Goal: Information Seeking & Learning: Learn about a topic

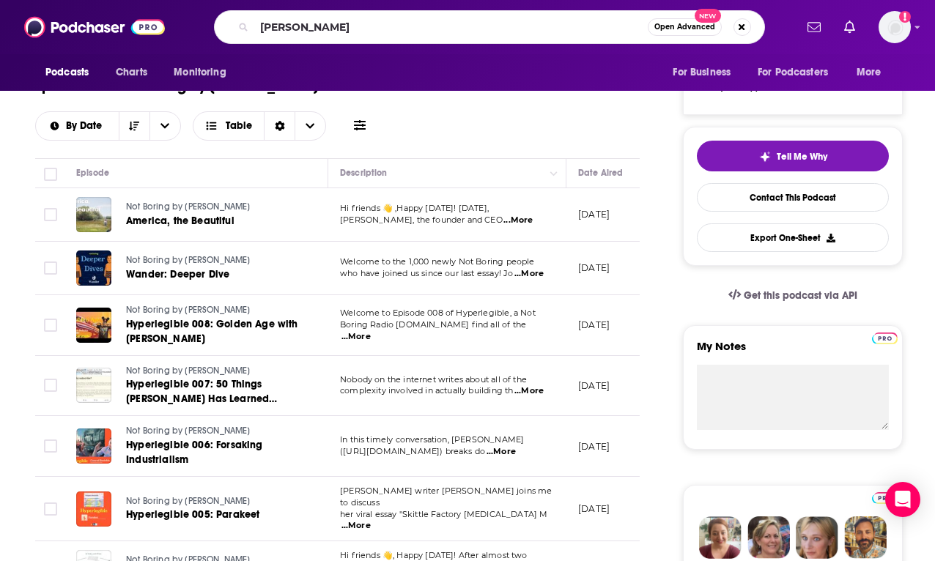
type input "[PERSON_NAME]"
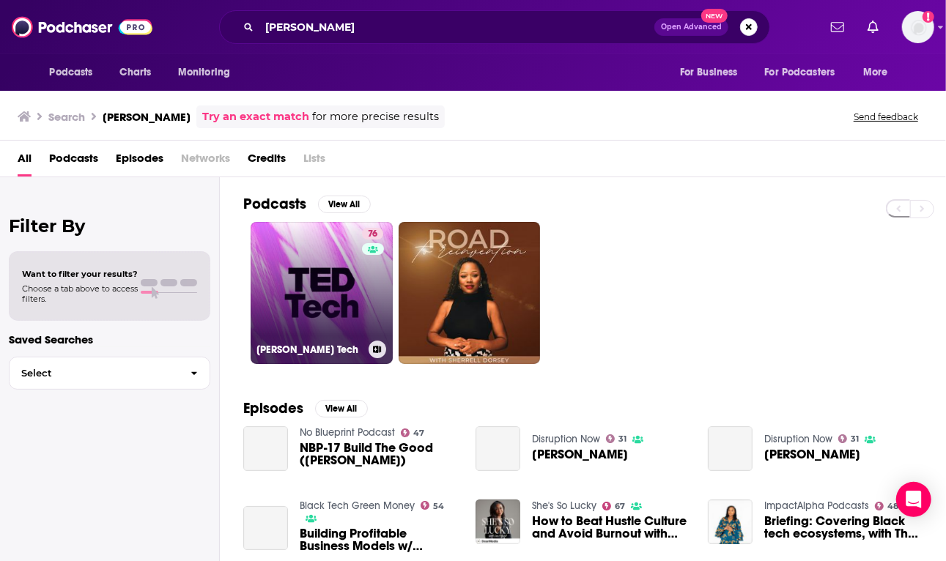
click at [327, 261] on link "76 [PERSON_NAME] Tech" at bounding box center [322, 293] width 142 height 142
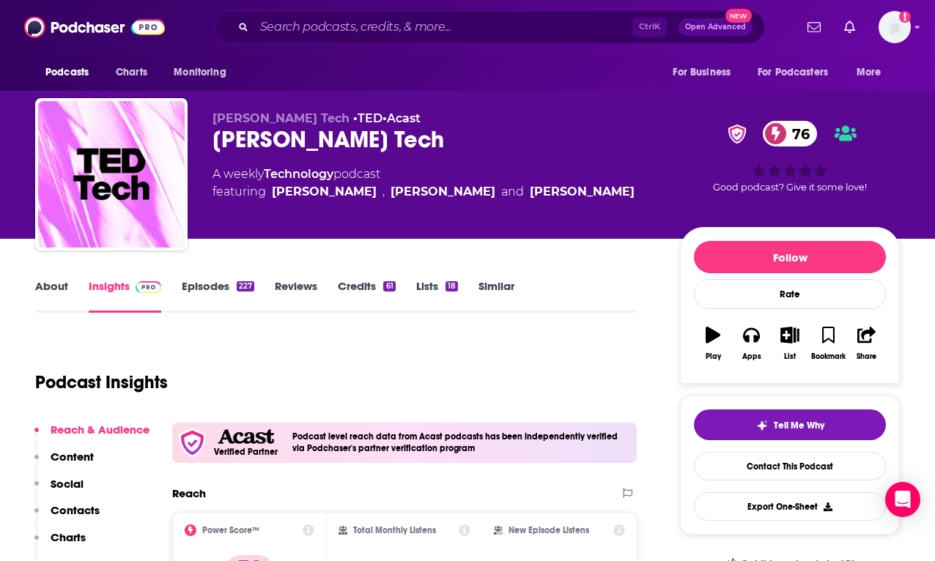
click at [223, 293] on link "Episodes 227" at bounding box center [218, 296] width 73 height 34
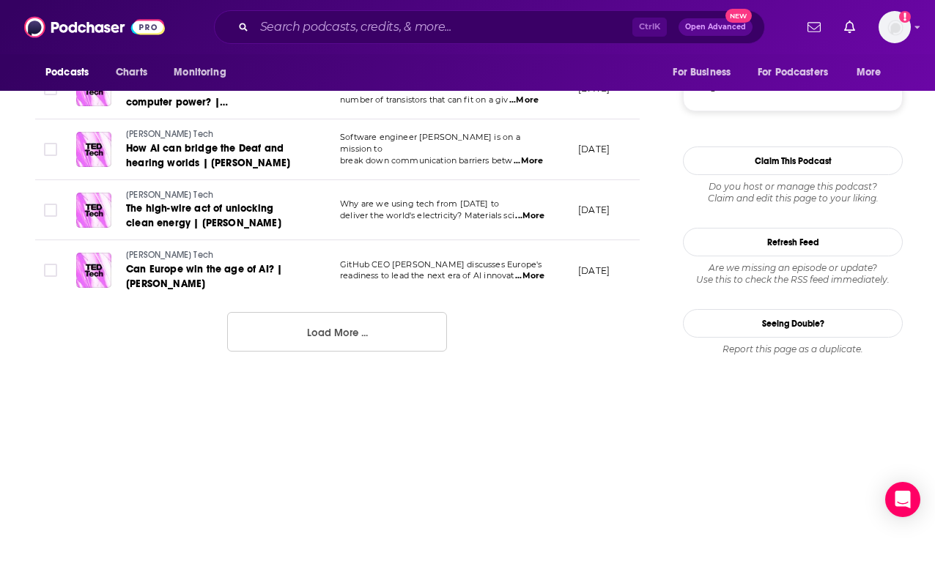
scroll to position [1639, 0]
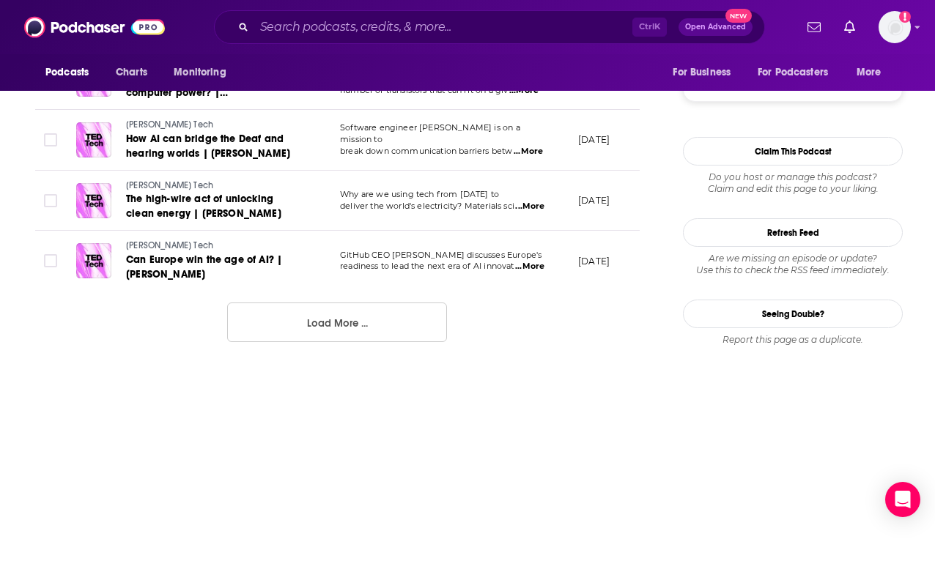
click at [378, 330] on button "Load More ..." at bounding box center [337, 323] width 220 height 40
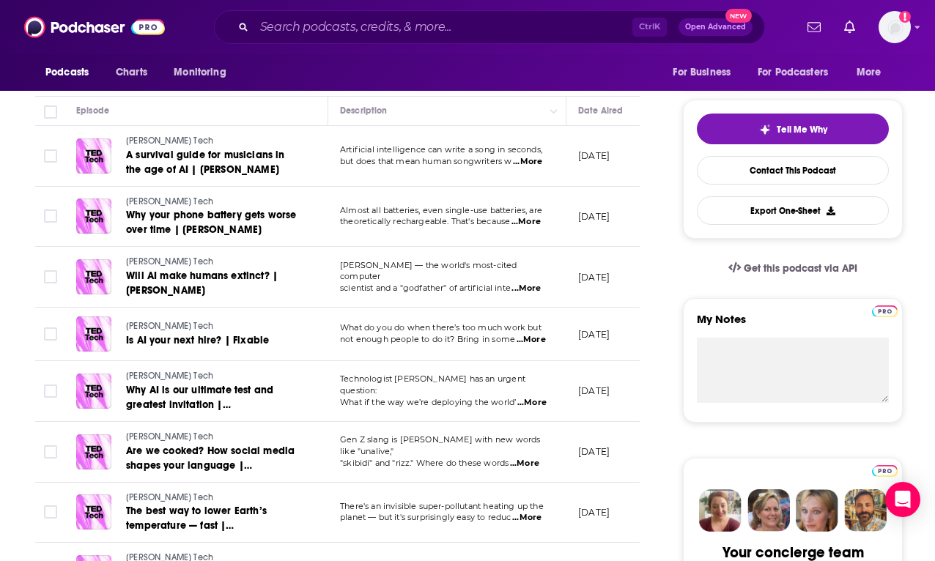
scroll to position [27, 0]
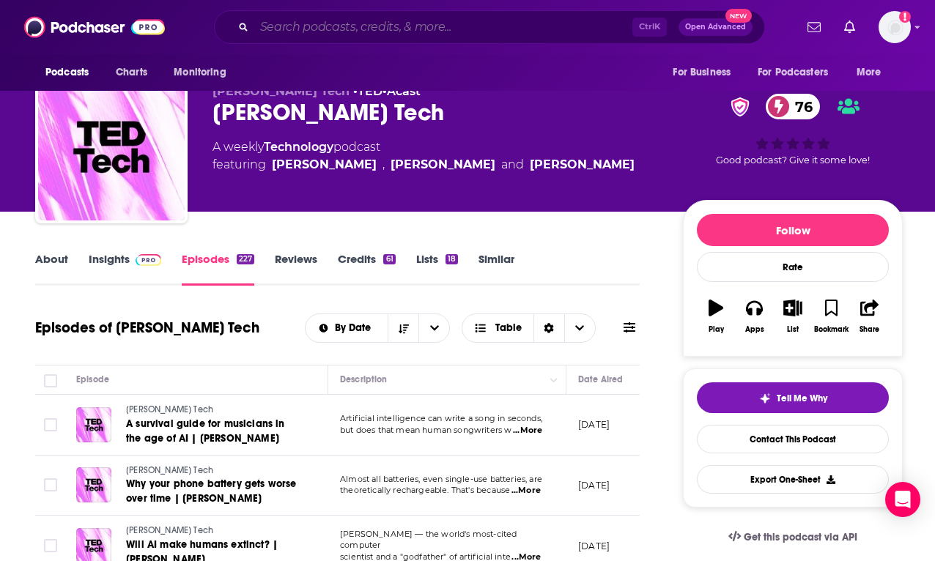
click at [349, 29] on input "Search podcasts, credits, & more..." at bounding box center [443, 26] width 378 height 23
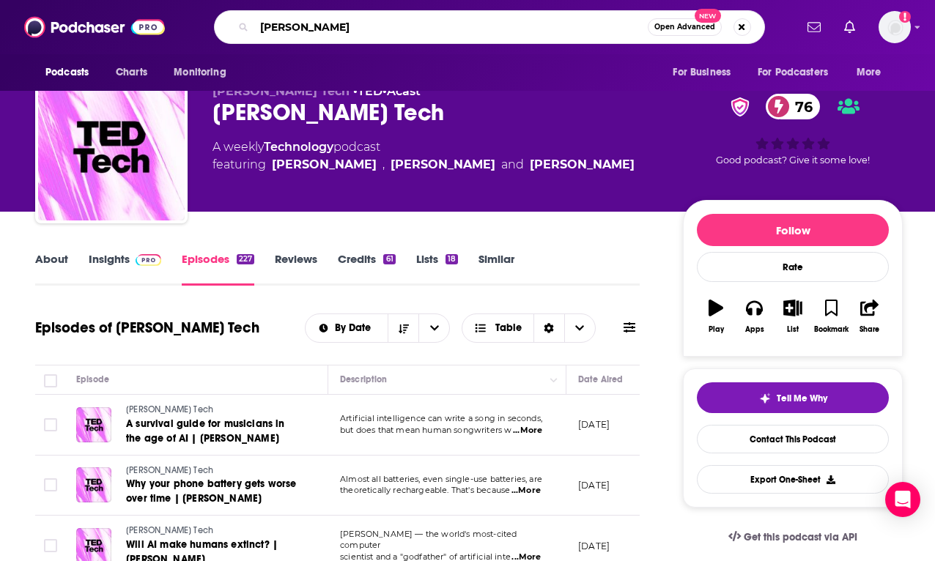
type input "[PERSON_NAME]"
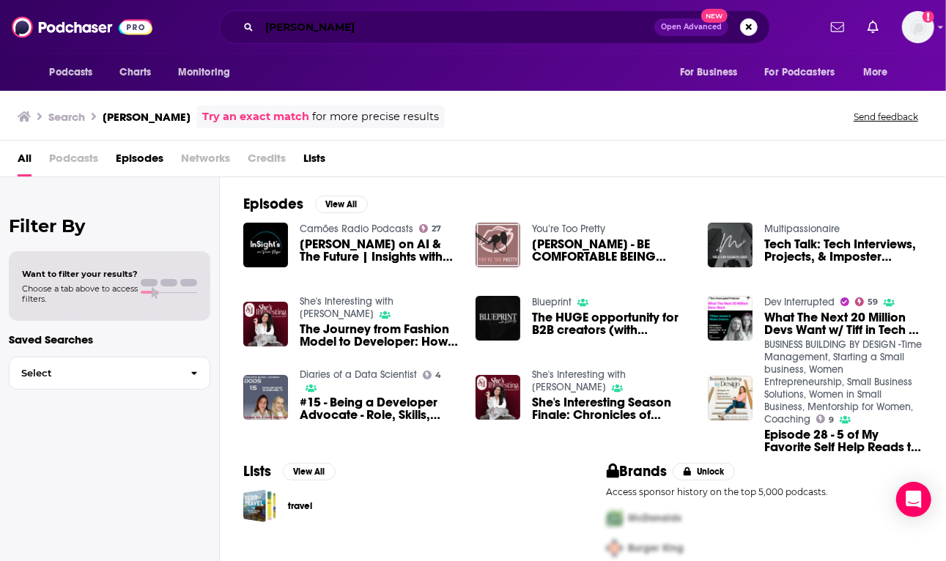
click at [353, 32] on input "[PERSON_NAME]" at bounding box center [456, 26] width 395 height 23
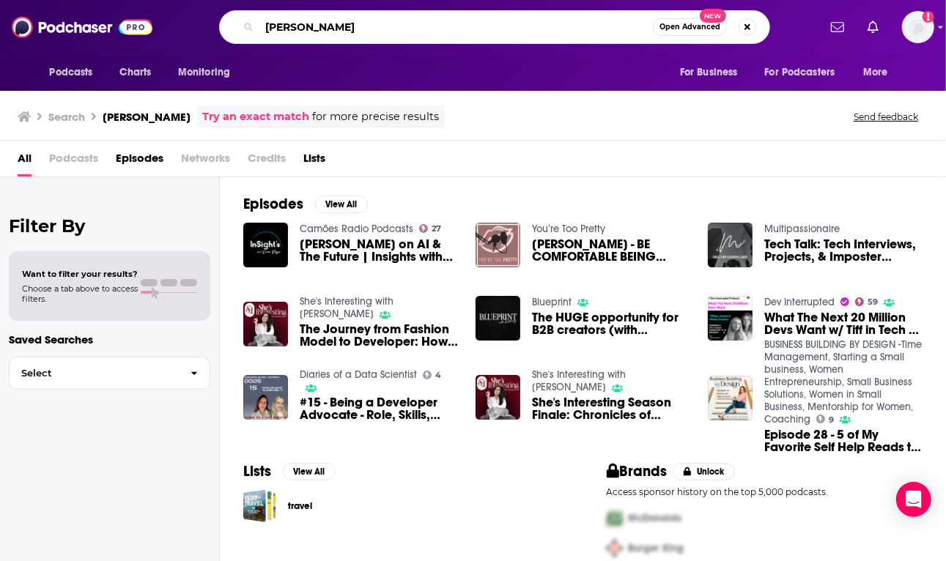
click at [353, 32] on input "[PERSON_NAME]" at bounding box center [455, 26] width 393 height 23
type input "[PERSON_NAME]"
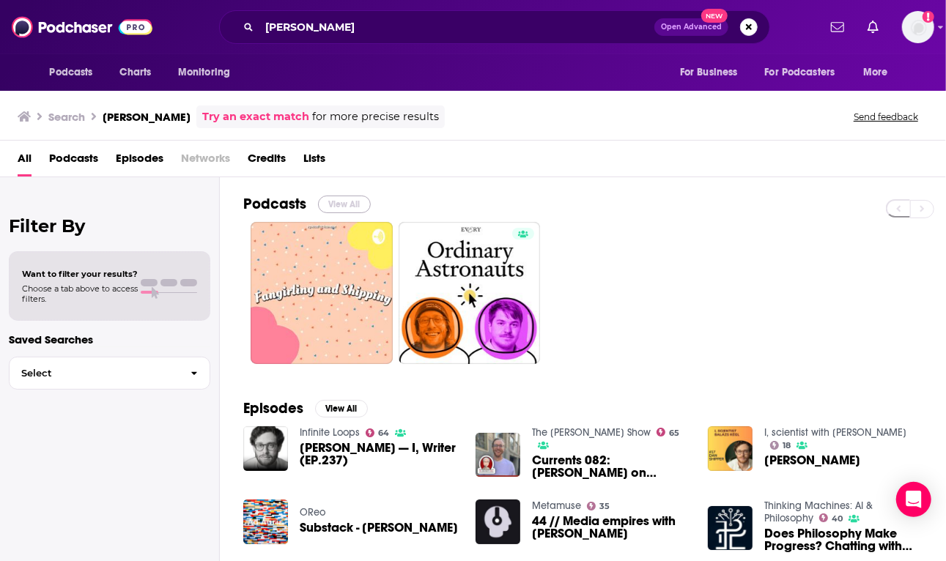
click at [348, 196] on button "View All" at bounding box center [344, 205] width 53 height 18
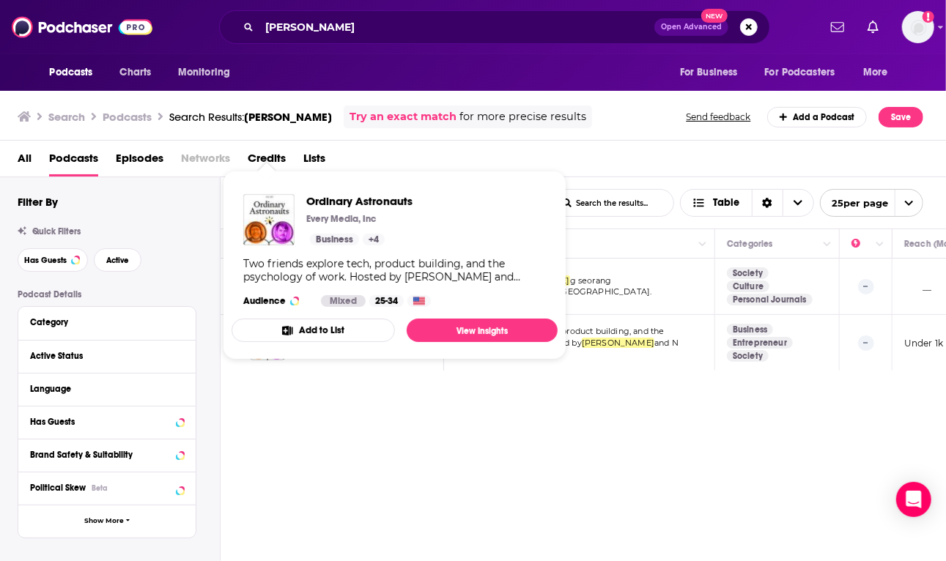
click at [270, 337] on button "Add to List" at bounding box center [312, 330] width 163 height 23
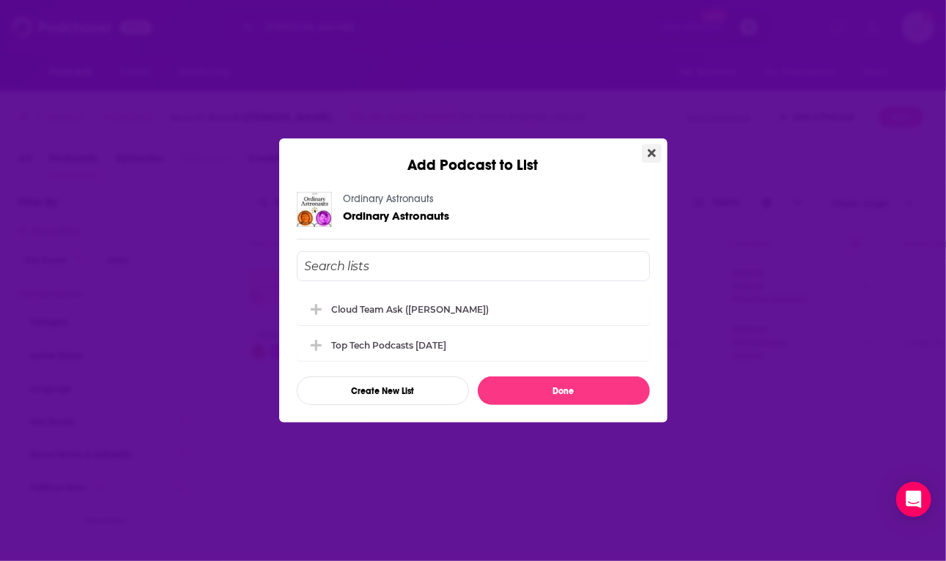
click at [650, 151] on icon "Close" at bounding box center [652, 153] width 8 height 12
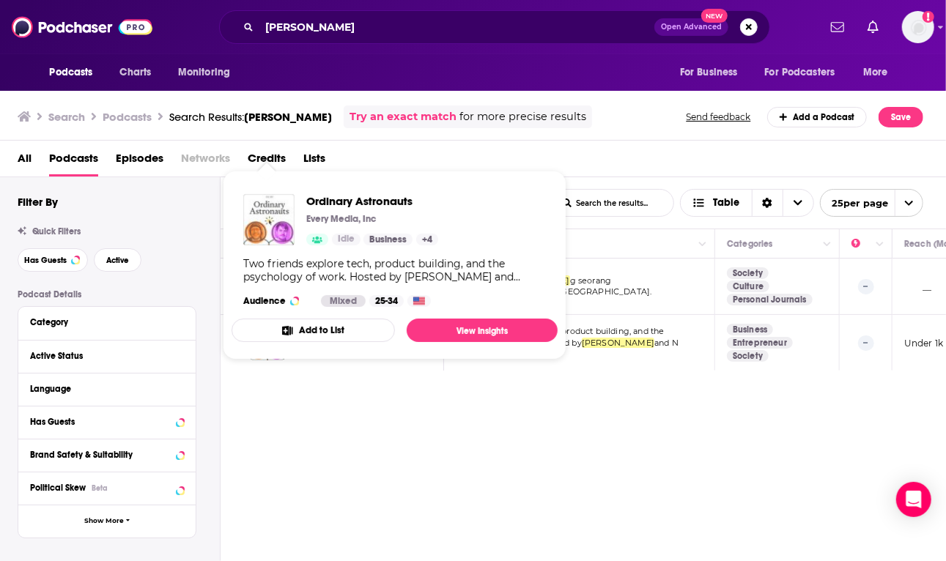
click at [275, 218] on img "Ordinary Astronauts" at bounding box center [268, 219] width 51 height 51
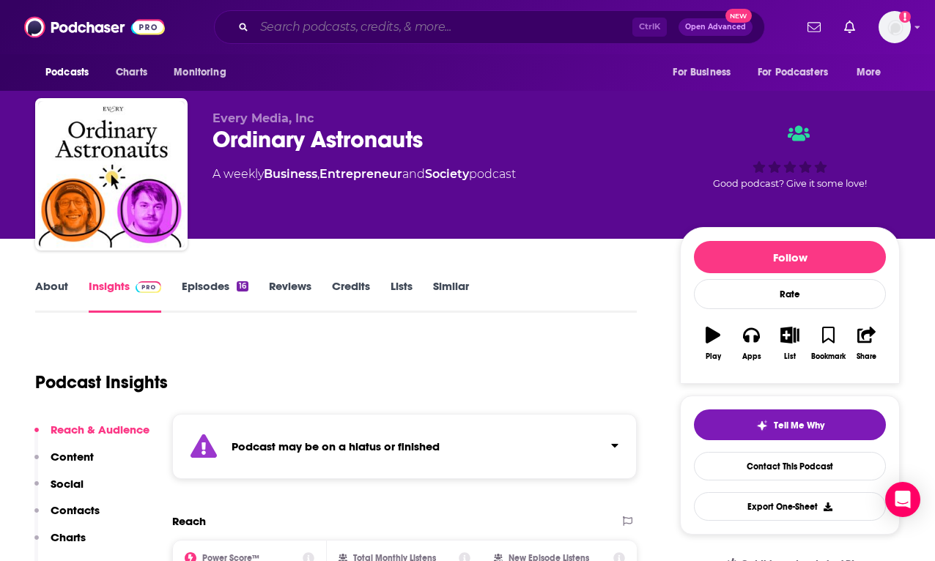
click at [324, 26] on input "Search podcasts, credits, & more..." at bounding box center [443, 26] width 378 height 23
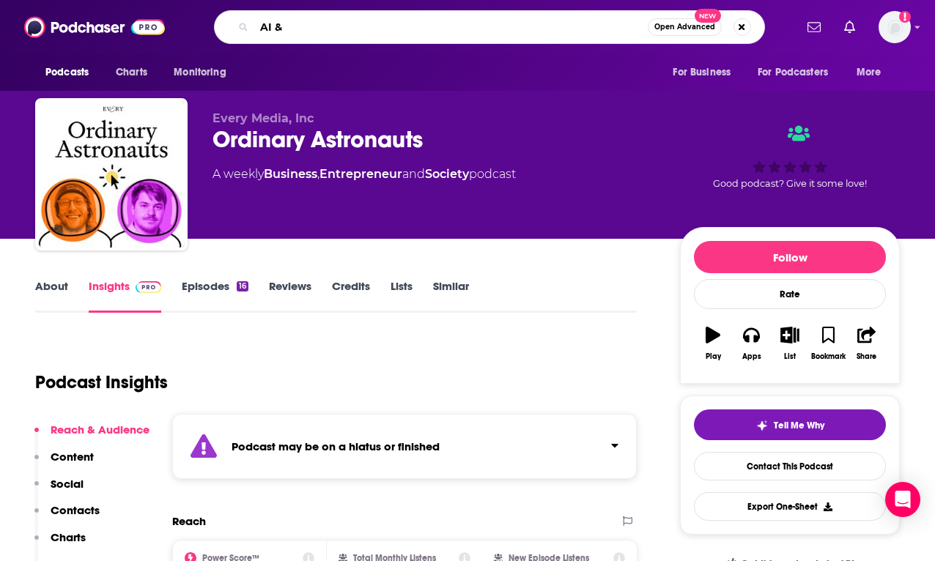
type input "AI & I"
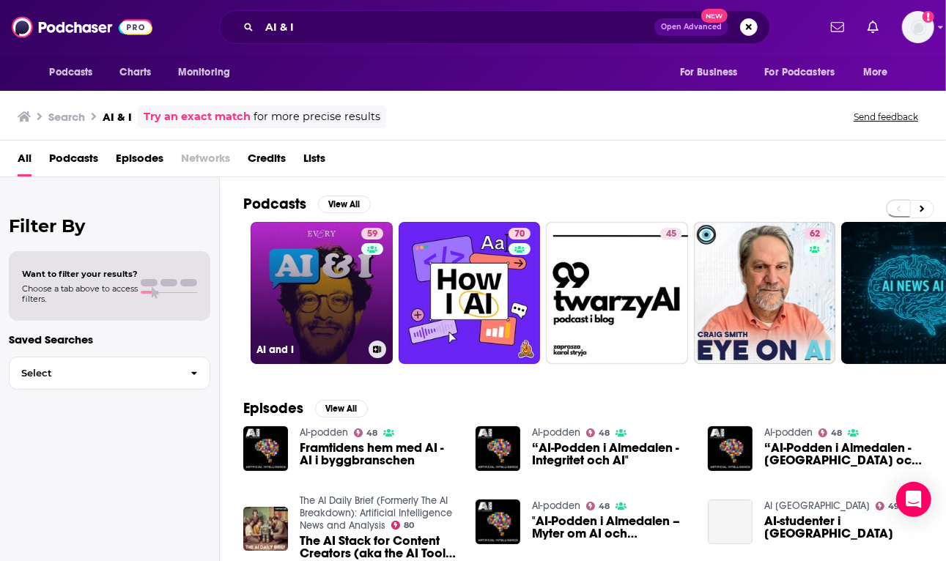
click at [315, 301] on link "59 AI and I" at bounding box center [322, 293] width 142 height 142
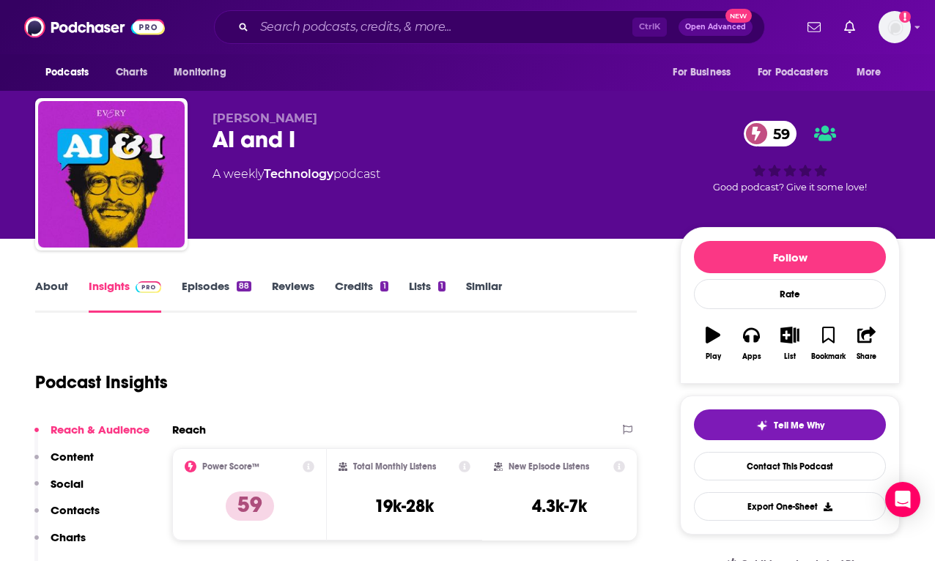
click at [205, 291] on link "Episodes 88" at bounding box center [217, 296] width 70 height 34
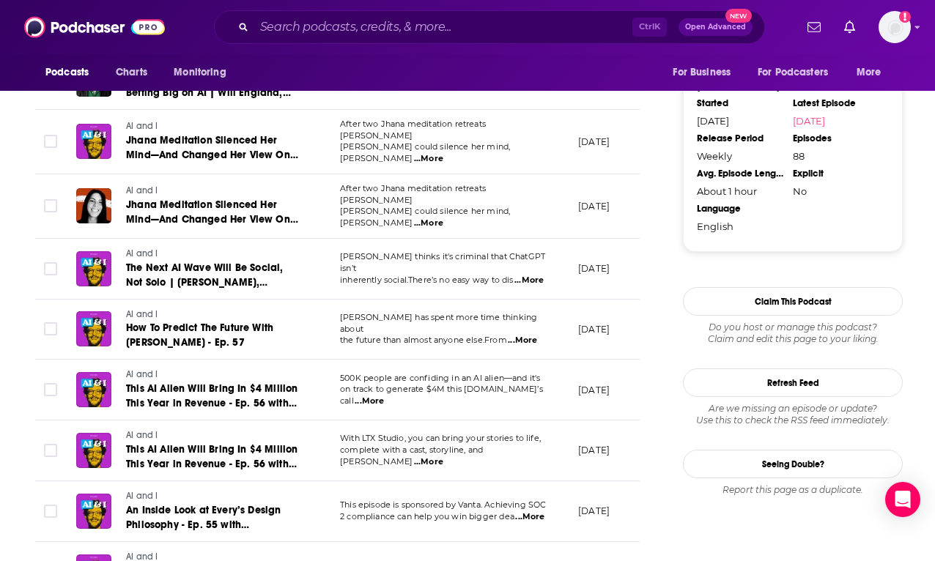
scroll to position [1611, 0]
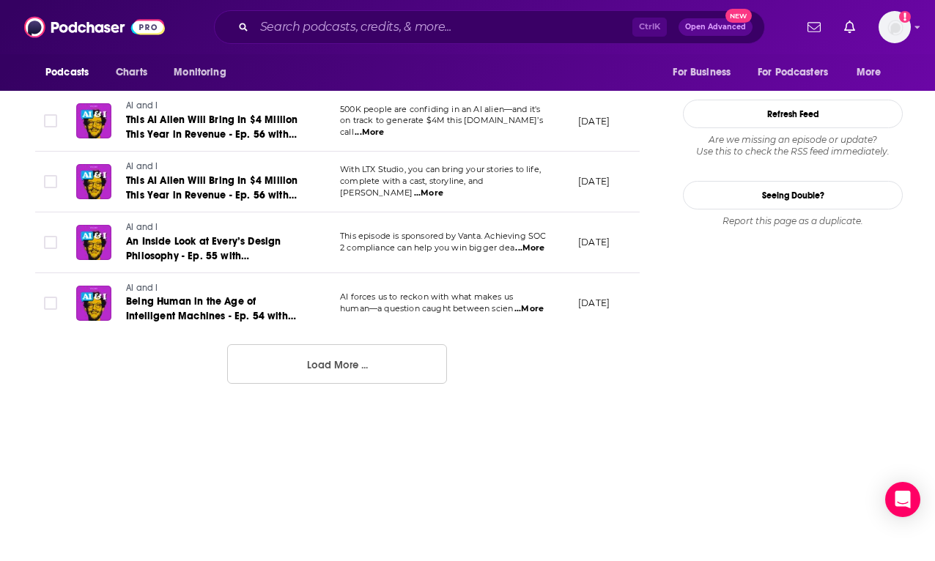
click at [396, 370] on button "Load More ..." at bounding box center [337, 364] width 220 height 40
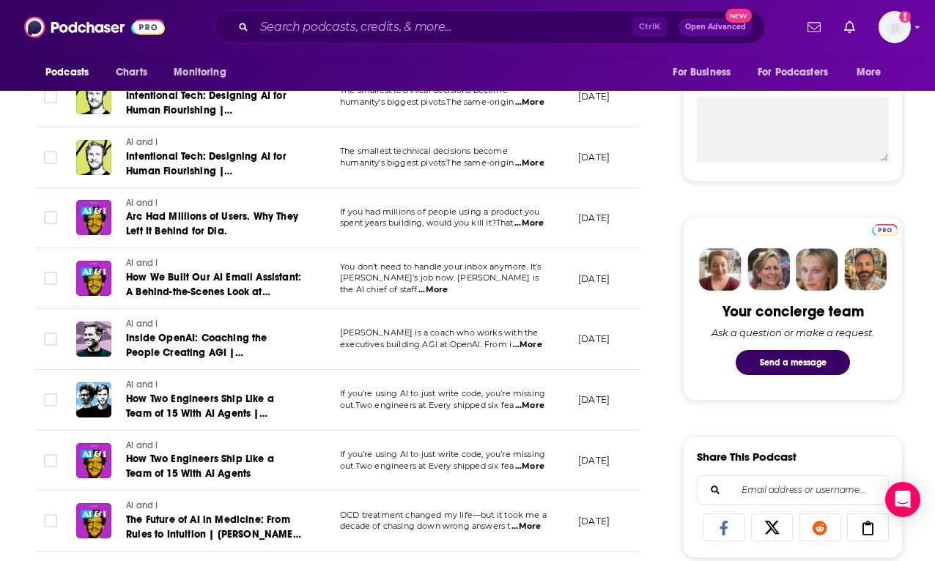
scroll to position [268, 0]
